Goal: Navigation & Orientation: Find specific page/section

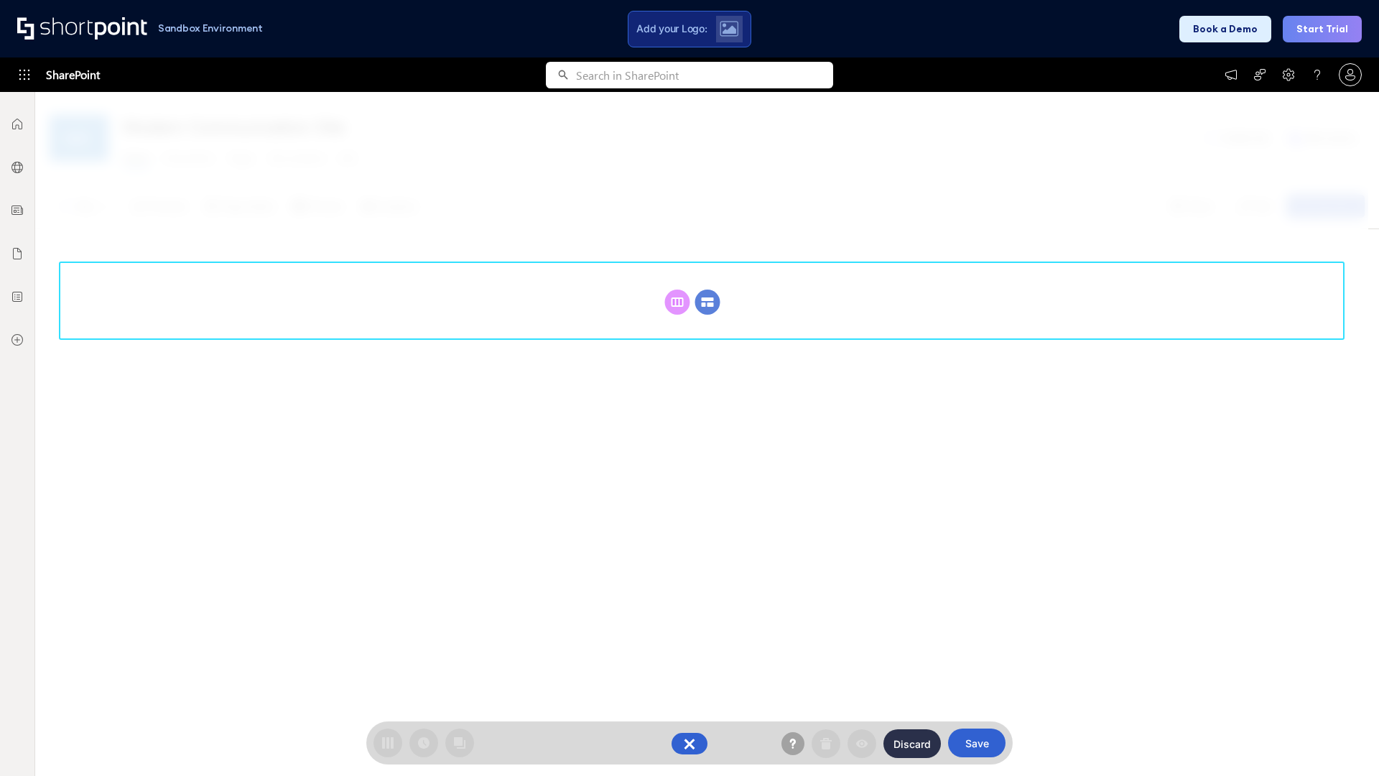
click at [707, 302] on circle at bounding box center [707, 301] width 25 height 25
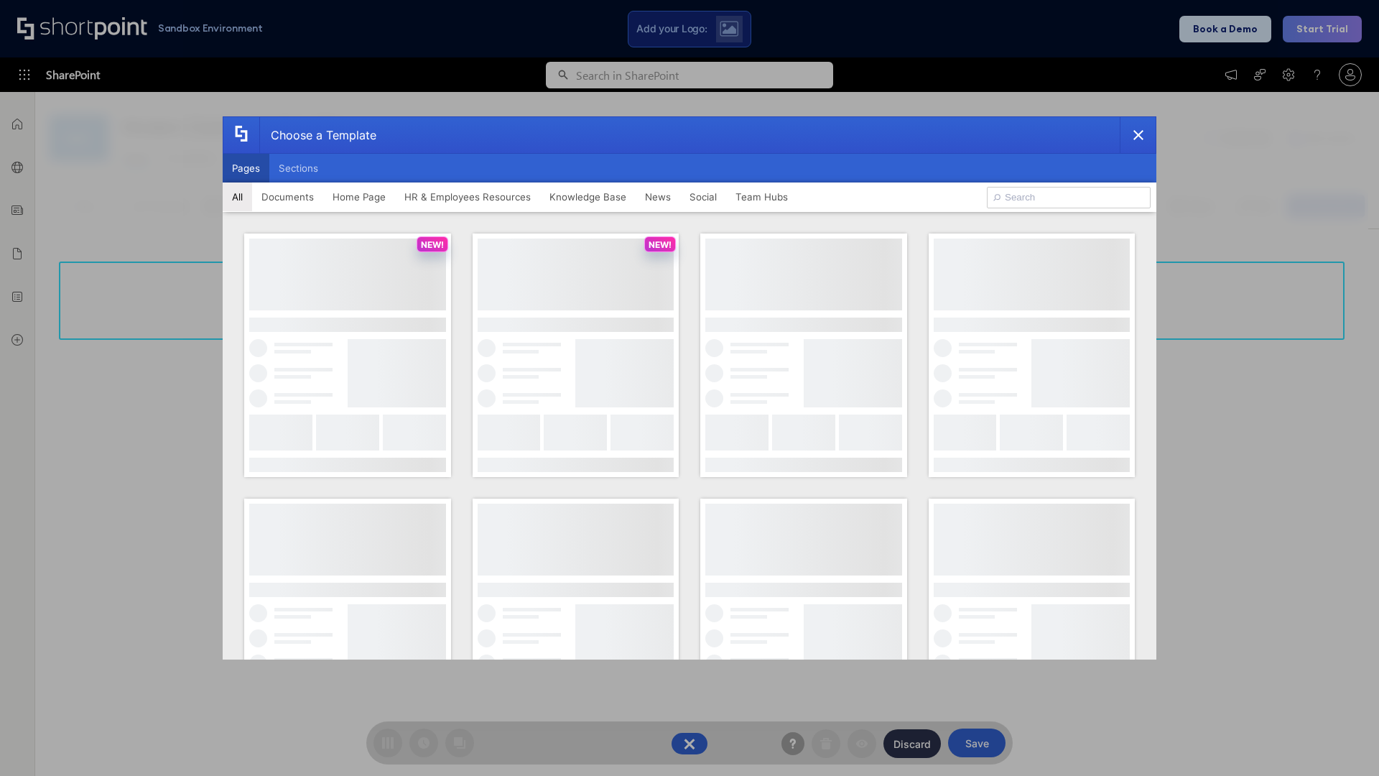
click at [246, 168] on button "Pages" at bounding box center [246, 168] width 47 height 29
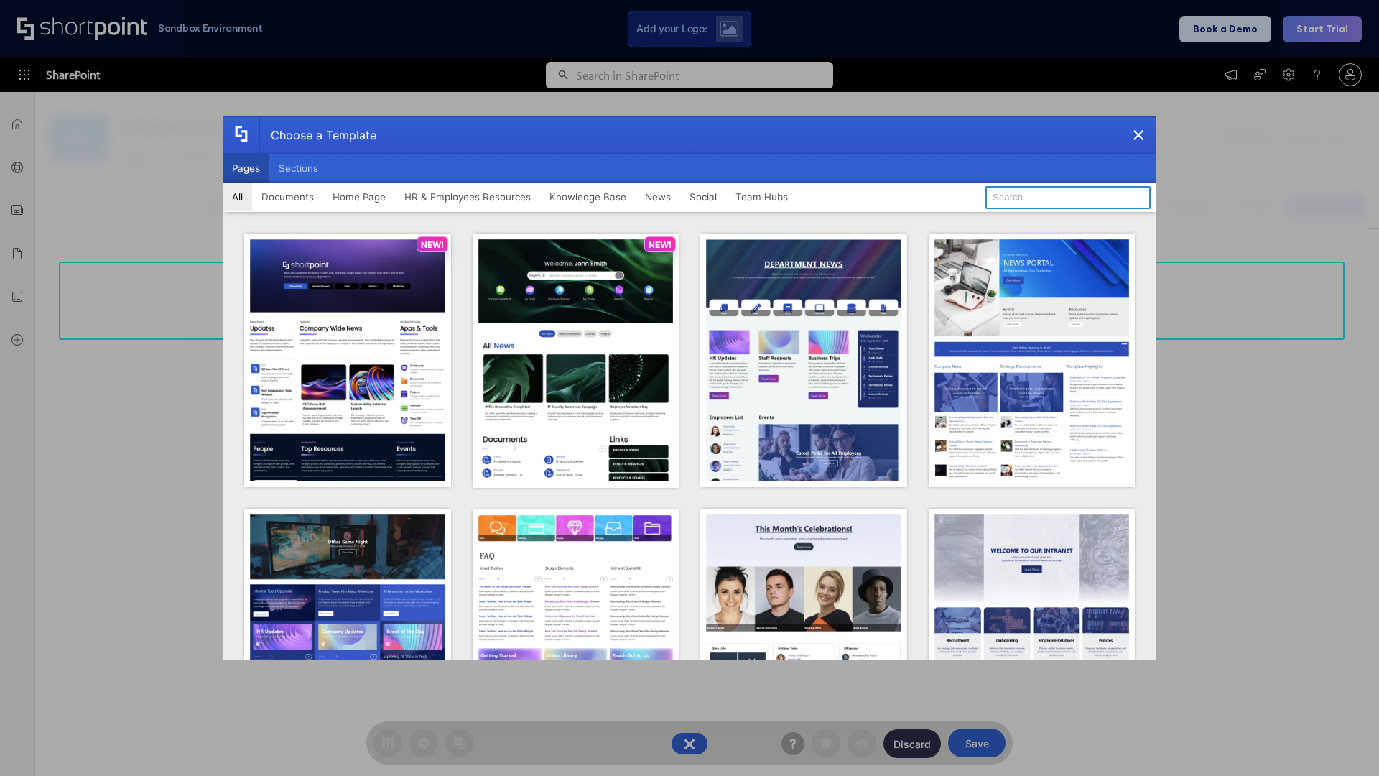
type input "Documents 1"
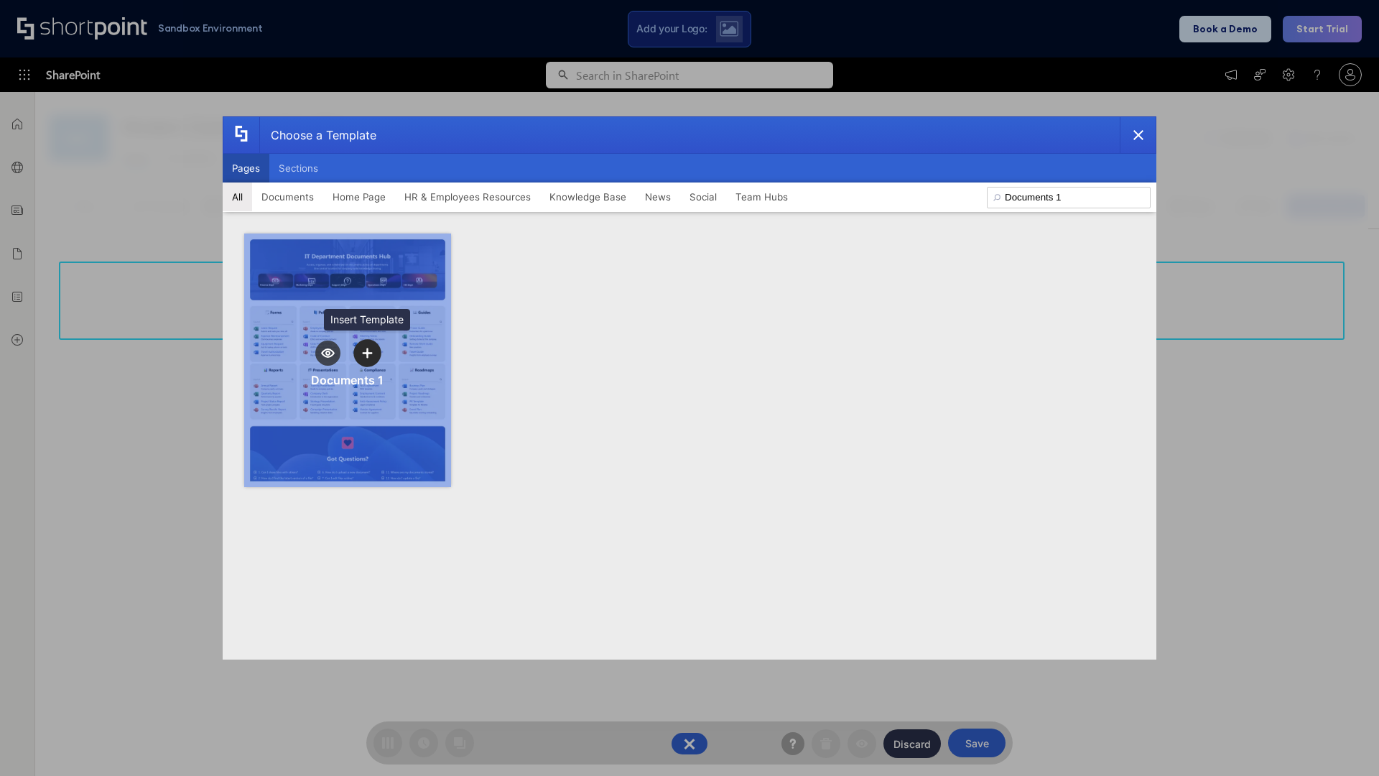
click at [367, 353] on icon "template selector" at bounding box center [367, 353] width 10 height 10
